Goal: Information Seeking & Learning: Compare options

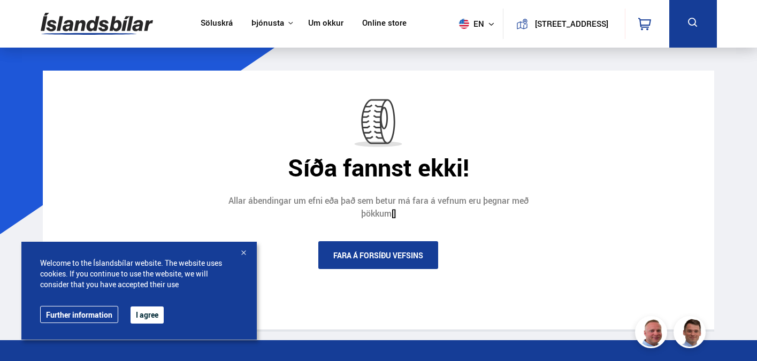
click at [106, 34] on img at bounding box center [97, 23] width 112 height 35
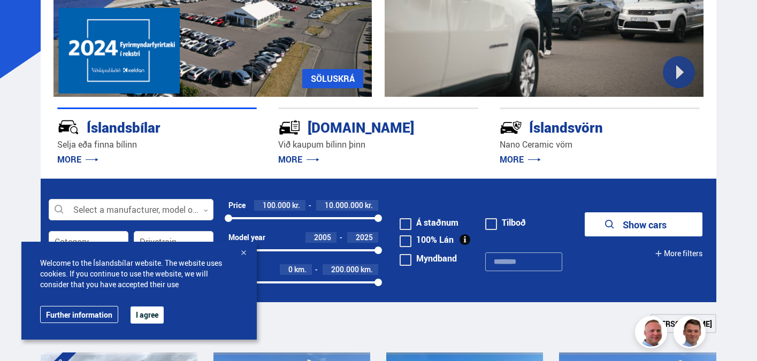
scroll to position [155, 0]
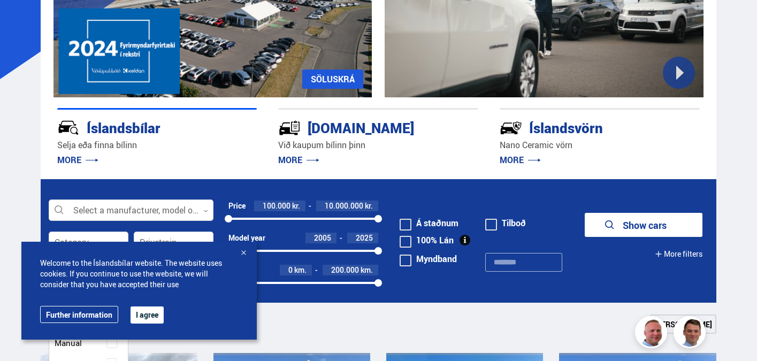
click at [101, 265] on div at bounding box center [89, 274] width 80 height 21
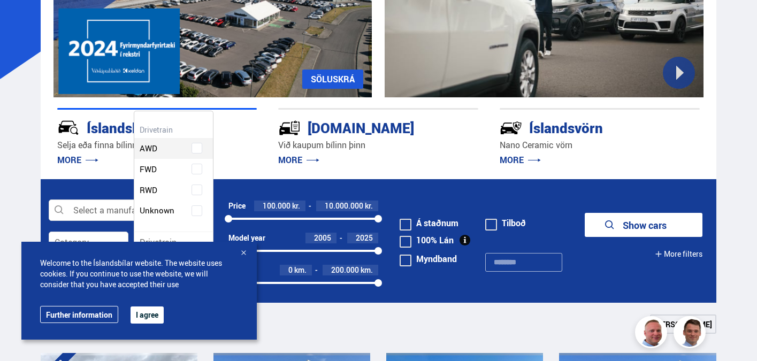
click at [164, 248] on div at bounding box center [174, 242] width 80 height 21
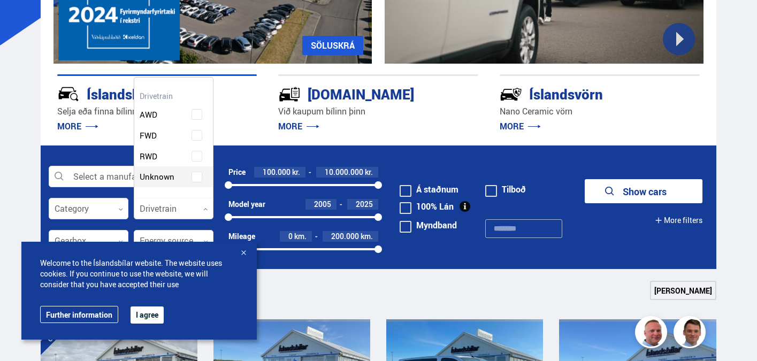
scroll to position [188, 0]
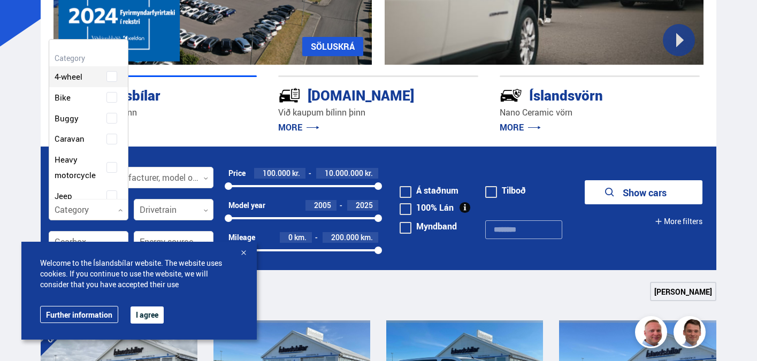
click at [90, 215] on div at bounding box center [89, 210] width 80 height 21
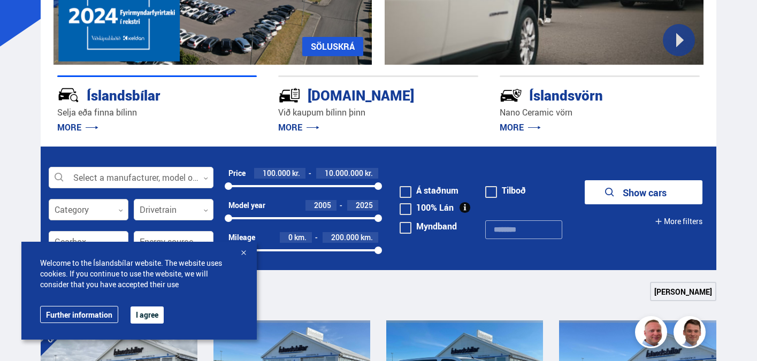
click at [90, 215] on div at bounding box center [89, 210] width 80 height 21
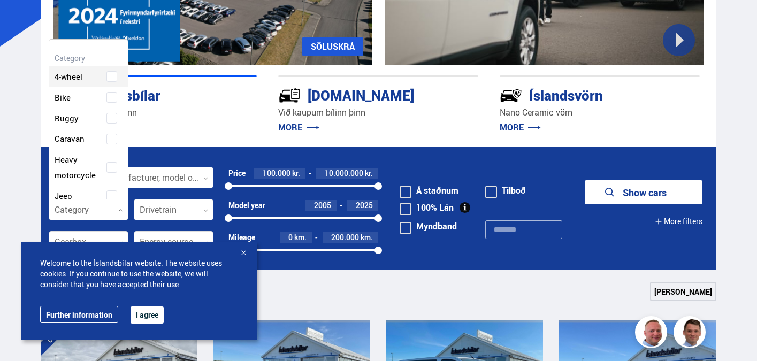
click at [93, 217] on div at bounding box center [89, 210] width 80 height 21
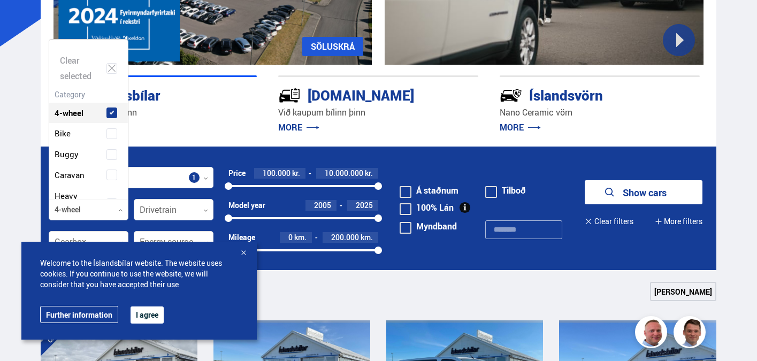
click at [109, 78] on div "Clear selected 4-wheel Bike Buggy Caravan Heavy motorcycle Jeep Minivan Pickup …" at bounding box center [89, 119] width 80 height 161
click at [108, 111] on div "4-wheel Bike Buggy Caravan Heavy motorcycle Jeep Minivan Pickup Recreational ve…" at bounding box center [88, 297] width 79 height 421
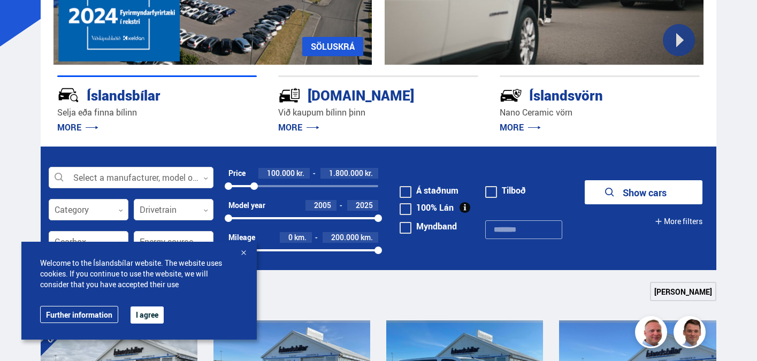
drag, startPoint x: 375, startPoint y: 185, endPoint x: 255, endPoint y: 193, distance: 120.1
click at [255, 192] on div "Price 100.000 kr. 1.800.000 kr. 100000 1803220" at bounding box center [303, 184] width 150 height 32
click at [608, 195] on icon "submit" at bounding box center [603, 192] width 13 height 13
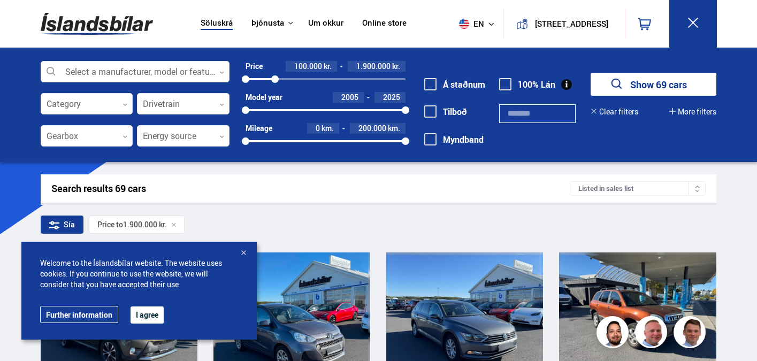
click at [690, 112] on button "More filters" at bounding box center [692, 112] width 47 height 9
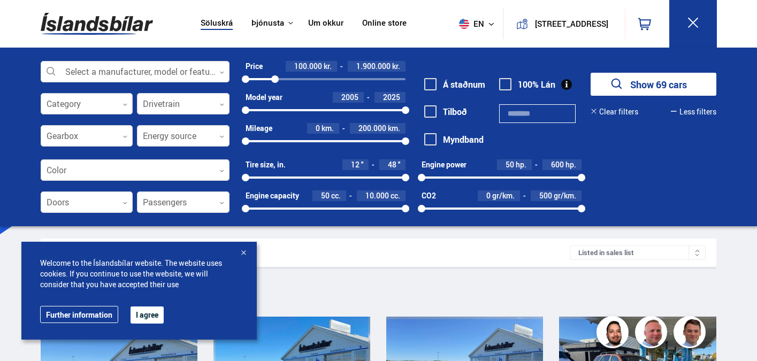
click at [85, 104] on div at bounding box center [87, 104] width 93 height 21
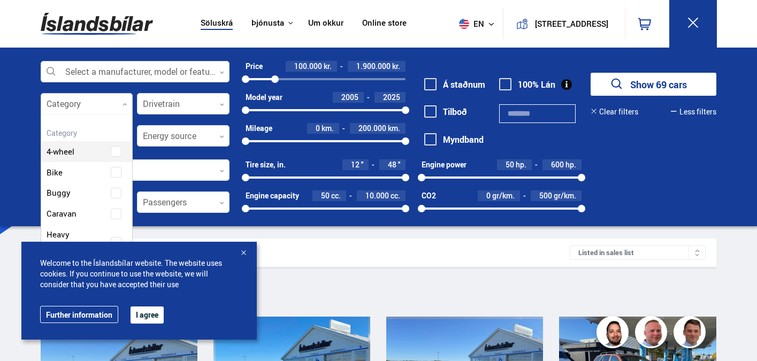
scroll to position [159, 89]
click at [88, 168] on div "4-wheel Bike Buggy Caravan Heavy motorcycle Jeep Minivan Pickup Recreational ve…" at bounding box center [86, 335] width 91 height 421
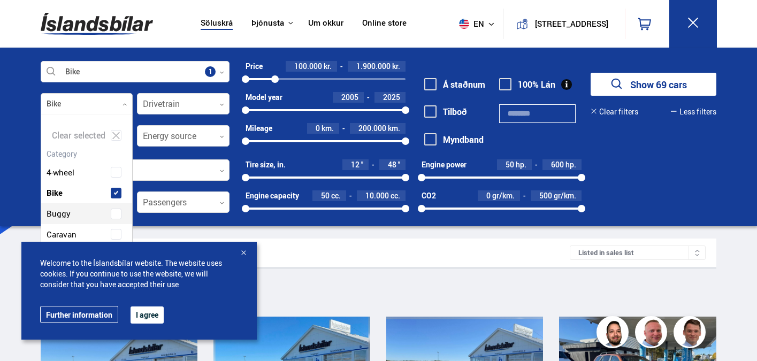
scroll to position [56, 0]
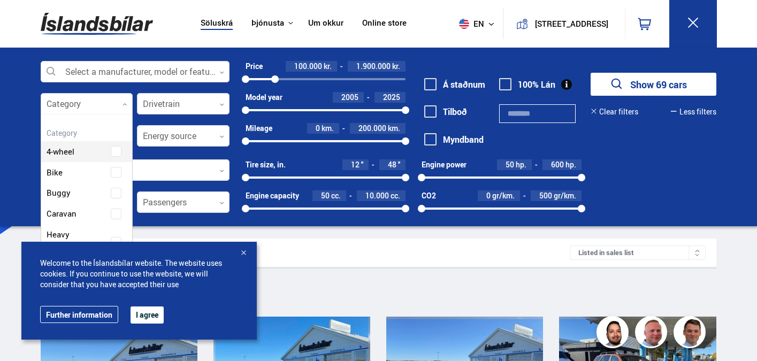
click at [115, 149] on div "4-wheel" at bounding box center [86, 143] width 91 height 37
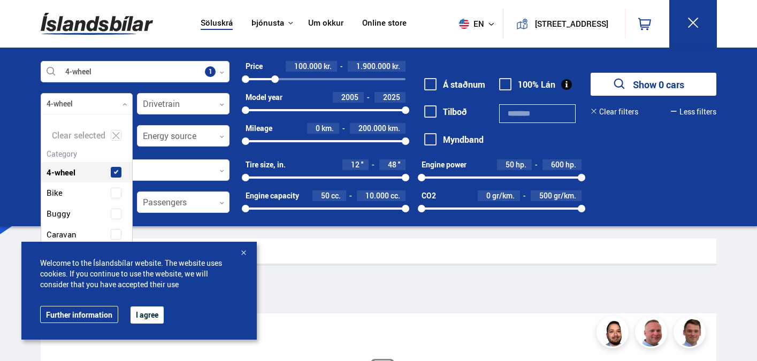
click at [240, 98] on div "Price 100.000 kr. 1.900.000 kr. 100000 1900000 Model year [DATE] 2025 2005 2025…" at bounding box center [318, 107] width 176 height 93
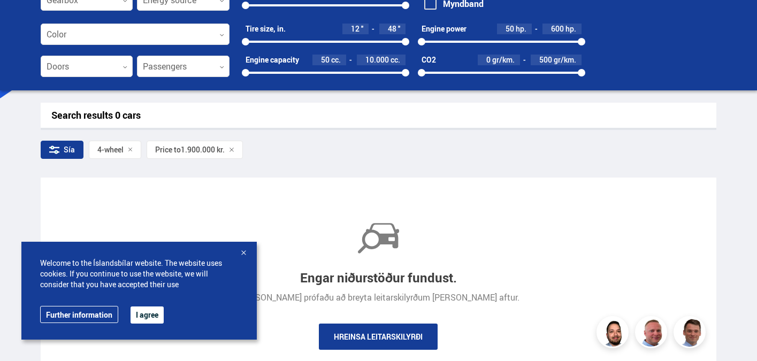
scroll to position [120, 0]
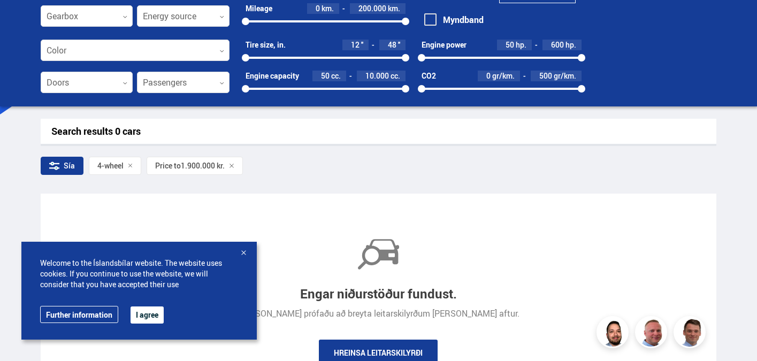
click at [128, 168] on div "4-wheel" at bounding box center [115, 166] width 53 height 18
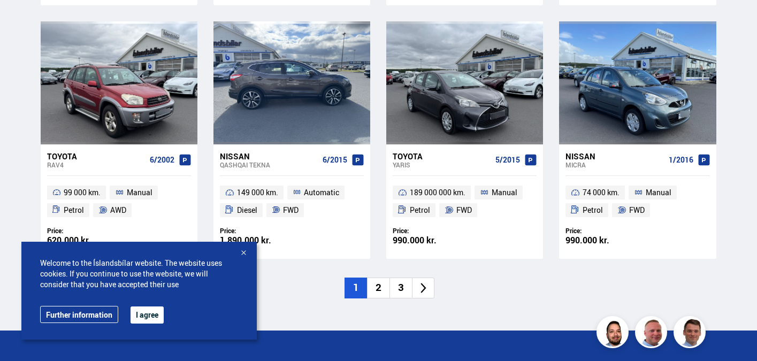
scroll to position [1565, 0]
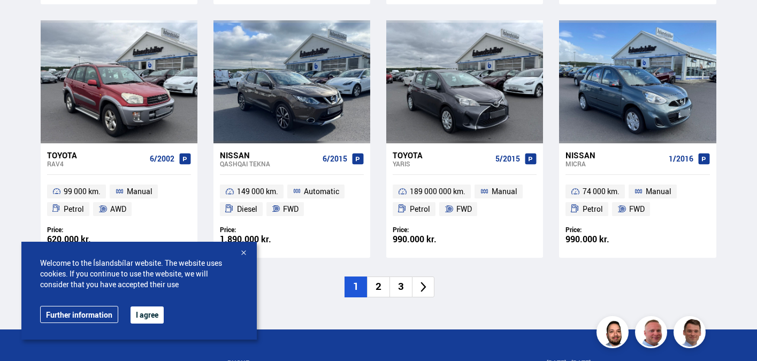
click at [380, 290] on li "2" at bounding box center [378, 287] width 22 height 21
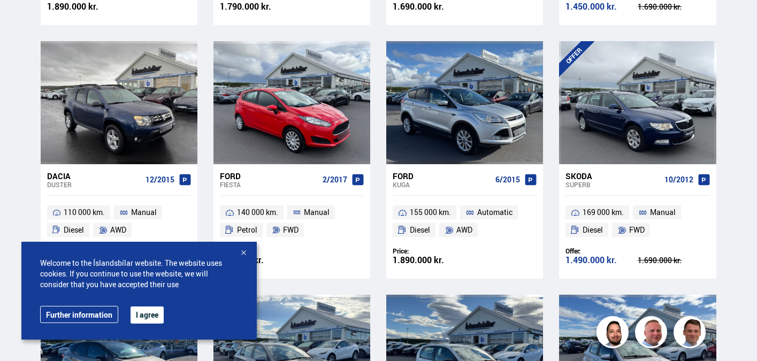
scroll to position [592, 0]
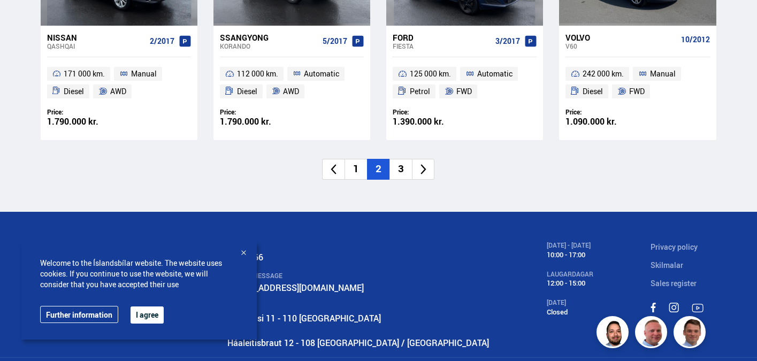
scroll to position [1685, 0]
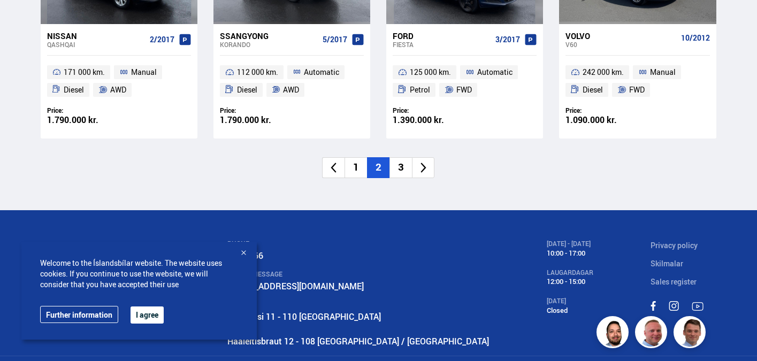
click at [400, 172] on li "3" at bounding box center [400, 167] width 22 height 21
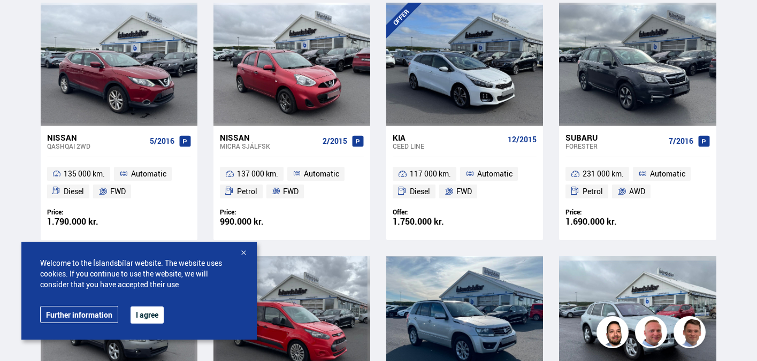
scroll to position [0, 0]
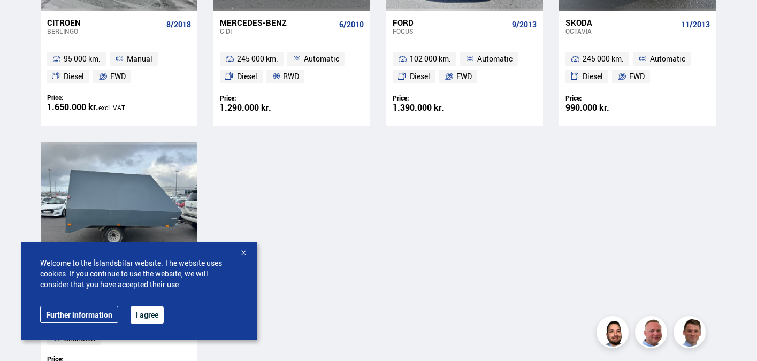
scroll to position [1447, 0]
